Goal: Information Seeking & Learning: Find specific fact

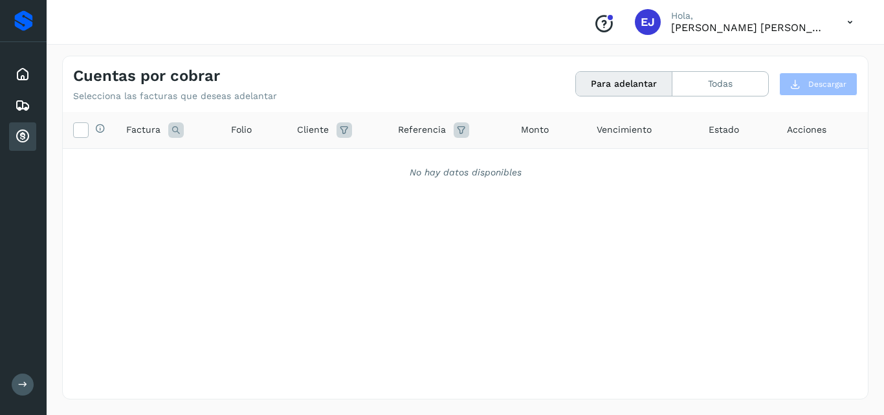
click at [23, 137] on icon at bounding box center [23, 137] width 16 height 16
click at [722, 96] on button "Todas" at bounding box center [720, 84] width 96 height 24
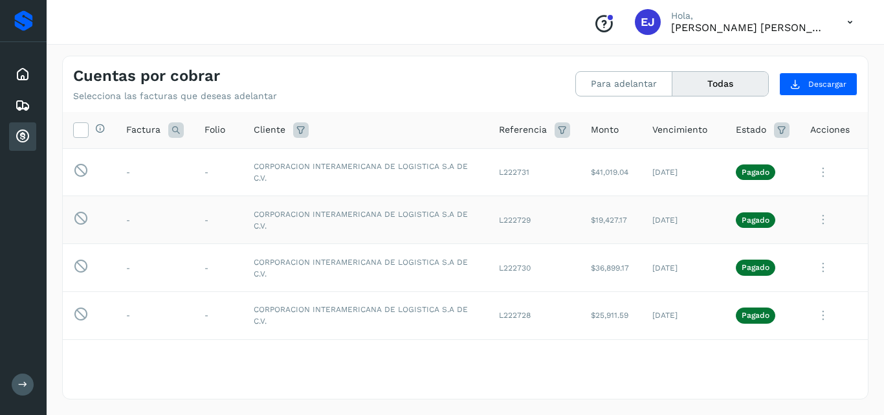
drag, startPoint x: 587, startPoint y: 219, endPoint x: 614, endPoint y: 223, distance: 27.5
click at [614, 223] on td "$19,427.17" at bounding box center [610, 220] width 61 height 48
drag, startPoint x: 584, startPoint y: 219, endPoint x: 619, endPoint y: 218, distance: 34.3
click at [619, 218] on td "$19,427.17" at bounding box center [610, 220] width 61 height 48
copy td "19,427.17"
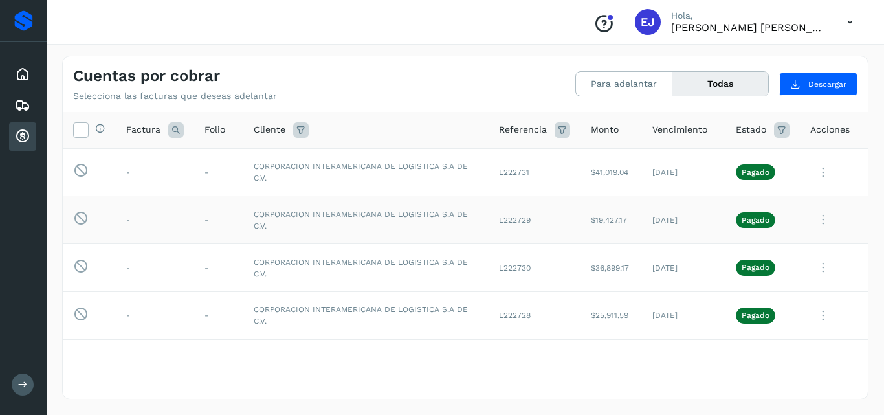
click at [811, 223] on icon at bounding box center [823, 219] width 26 height 27
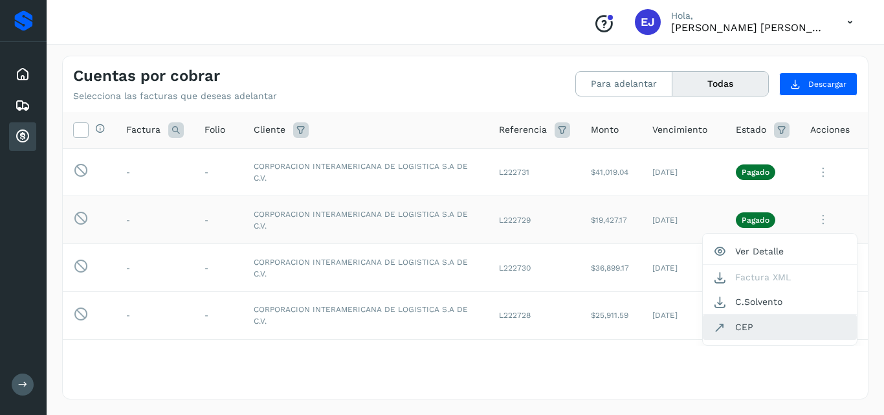
click at [742, 329] on button "CEP" at bounding box center [780, 326] width 154 height 25
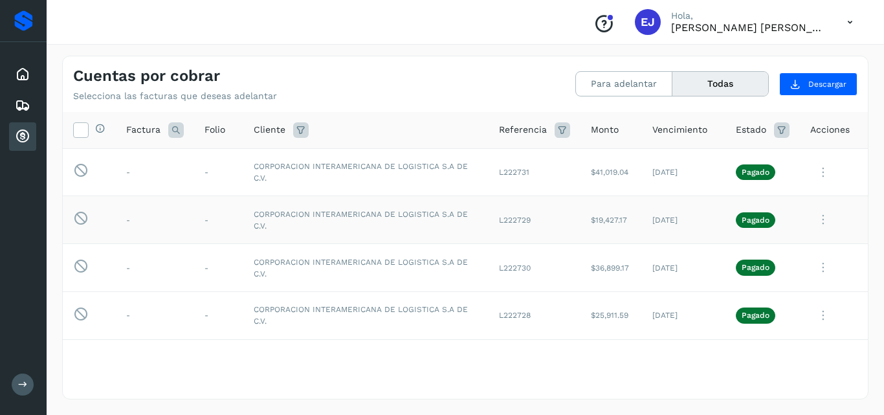
click at [468, 219] on td "CORPORACION INTERAMERICANA DE LOGISTICA S.A DE C.V." at bounding box center [365, 220] width 245 height 48
drag, startPoint x: 494, startPoint y: 221, endPoint x: 526, endPoint y: 221, distance: 31.7
click at [526, 221] on td "L222729" at bounding box center [535, 220] width 92 height 48
copy td "222729"
click at [519, 173] on td "L222731" at bounding box center [535, 172] width 92 height 48
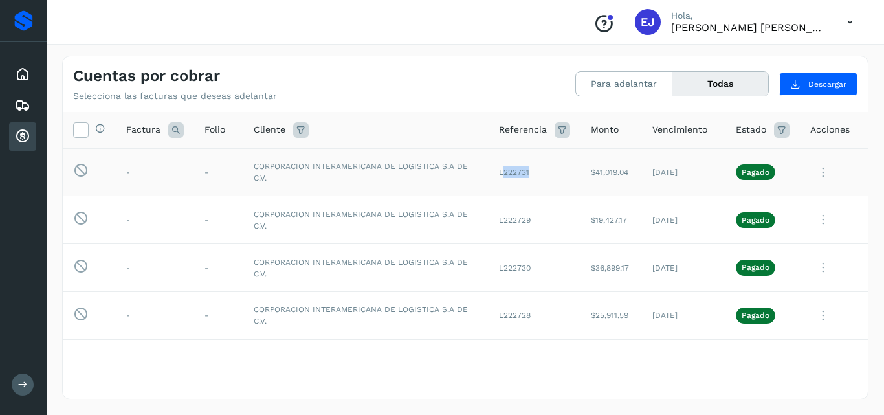
copy td "222731"
drag, startPoint x: 584, startPoint y: 170, endPoint x: 589, endPoint y: 160, distance: 11.9
click at [599, 169] on td "$41,019.04" at bounding box center [610, 172] width 61 height 48
copy td "41,0"
click at [599, 182] on td "$41,019.04" at bounding box center [610, 172] width 61 height 48
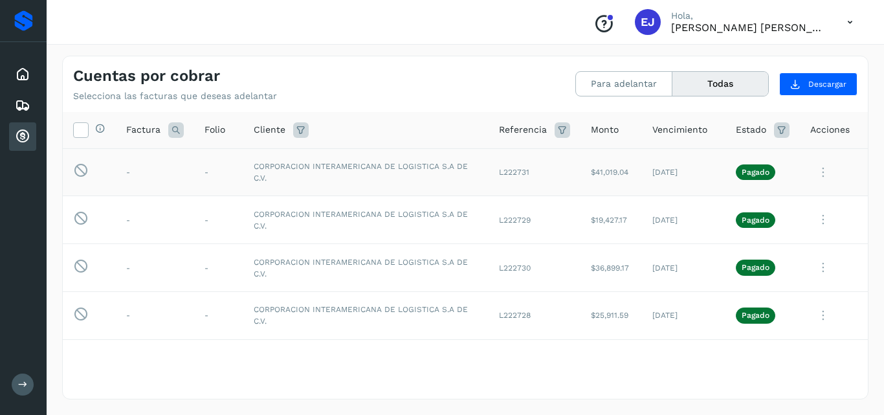
click at [622, 165] on td "$41,019.04" at bounding box center [610, 172] width 61 height 48
drag, startPoint x: 622, startPoint y: 170, endPoint x: 587, endPoint y: 164, distance: 35.3
click at [587, 164] on td "$41,019.04" at bounding box center [610, 172] width 61 height 48
copy td "41,019.04"
click at [811, 167] on icon at bounding box center [823, 172] width 26 height 27
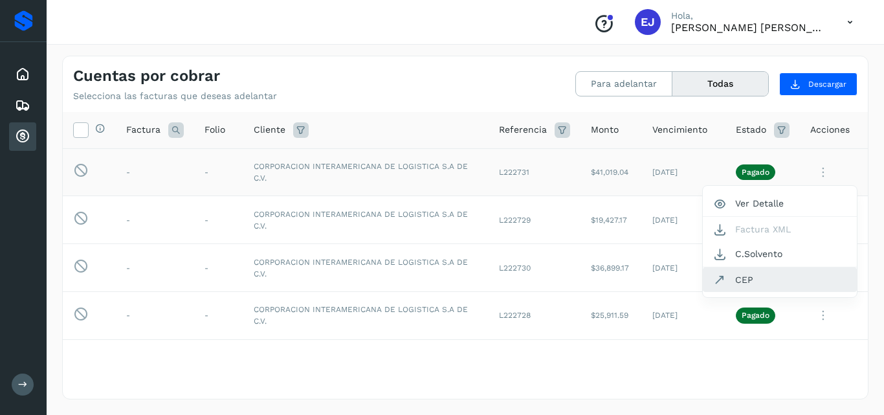
click at [748, 282] on button "CEP" at bounding box center [780, 279] width 154 height 25
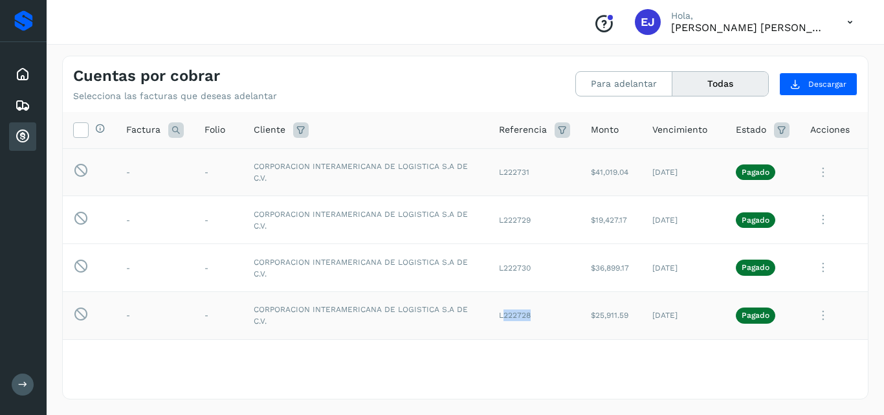
drag, startPoint x: 494, startPoint y: 314, endPoint x: 526, endPoint y: 315, distance: 32.4
click at [526, 315] on td "L222728" at bounding box center [535, 315] width 92 height 48
copy td "222728"
drag, startPoint x: 495, startPoint y: 268, endPoint x: 471, endPoint y: 276, distance: 25.2
click at [512, 279] on td "L222730" at bounding box center [535, 268] width 92 height 48
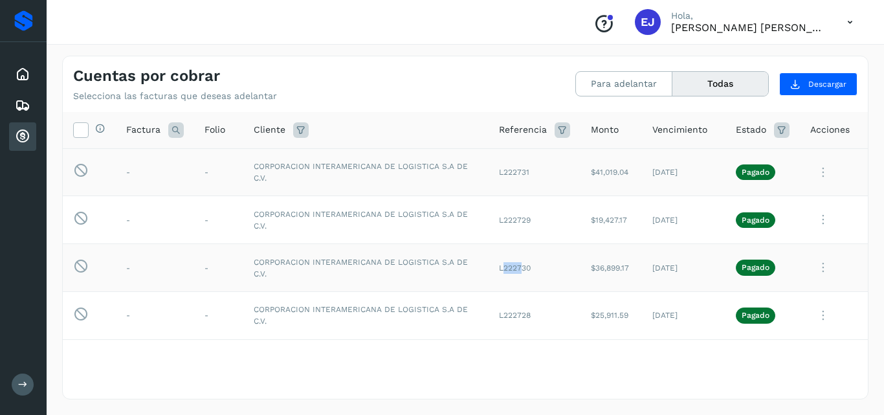
copy td "2227"
drag, startPoint x: 554, startPoint y: 265, endPoint x: 534, endPoint y: 270, distance: 19.9
click at [543, 270] on td "L222730" at bounding box center [535, 268] width 92 height 48
drag, startPoint x: 493, startPoint y: 267, endPoint x: 526, endPoint y: 274, distance: 33.9
click at [528, 278] on td "L222730" at bounding box center [535, 268] width 92 height 48
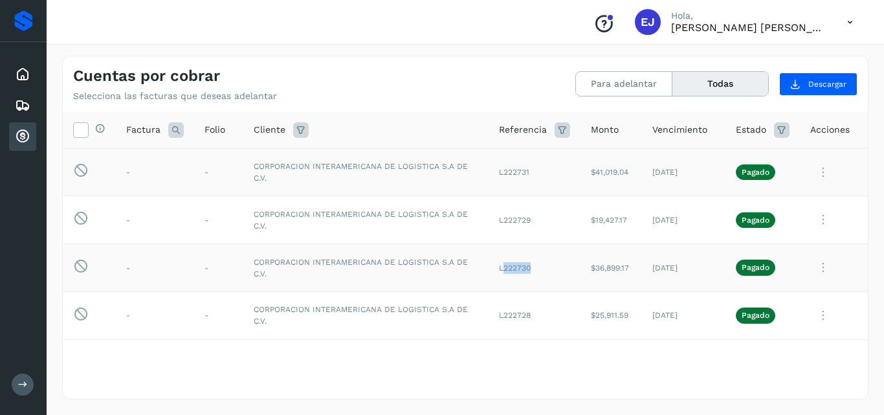
copy td "222730"
drag, startPoint x: 494, startPoint y: 215, endPoint x: 525, endPoint y: 215, distance: 30.4
click at [526, 216] on td "L222729" at bounding box center [535, 220] width 92 height 48
copy td "222729"
drag, startPoint x: 494, startPoint y: 171, endPoint x: 523, endPoint y: 174, distance: 29.2
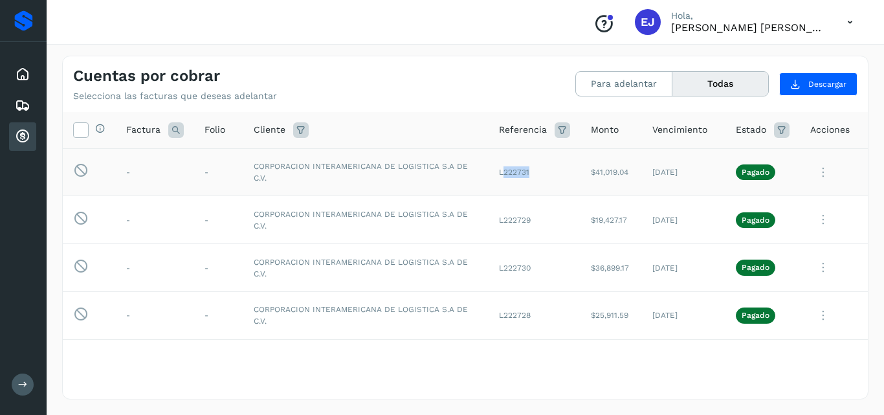
click at [527, 175] on td "L222731" at bounding box center [535, 172] width 92 height 48
copy td "222731"
